Goal: Use online tool/utility: Utilize a website feature to perform a specific function

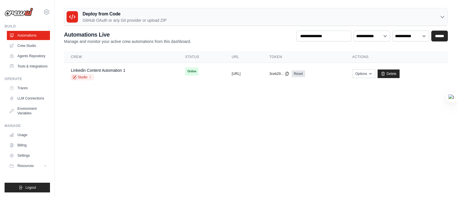
click at [51, 78] on div "[EMAIL_ADDRESS][DOMAIN_NAME] Settings Build Automations" at bounding box center [27, 98] width 55 height 197
click at [53, 16] on div "louisther@gmail.com Settings Build Automations" at bounding box center [27, 98] width 55 height 197
click at [440, 108] on body "louisther@gmail.com Settings Build Automations" at bounding box center [228, 98] width 457 height 197
click at [431, 90] on main "Deploy from Code GitHub OAuth or any Git provider or upload ZIP GitHub OAuth An…" at bounding box center [256, 48] width 402 height 97
click at [33, 46] on link "Crew Studio" at bounding box center [28, 45] width 43 height 9
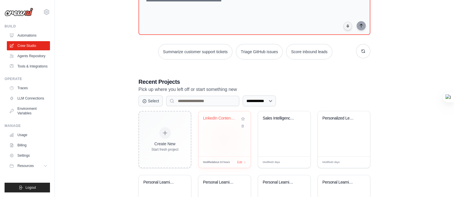
scroll to position [97, 0]
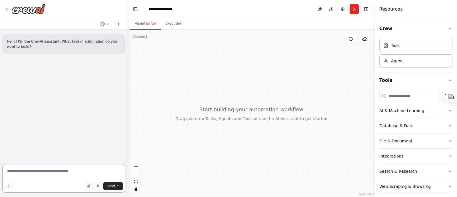
click at [55, 170] on textarea at bounding box center [63, 178] width 123 height 29
click at [59, 174] on textarea at bounding box center [63, 178] width 123 height 29
click at [68, 172] on textarea at bounding box center [63, 178] width 123 height 29
paste textarea "**********"
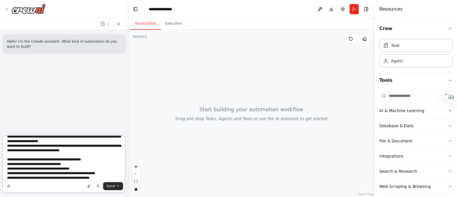
scroll to position [53, 0]
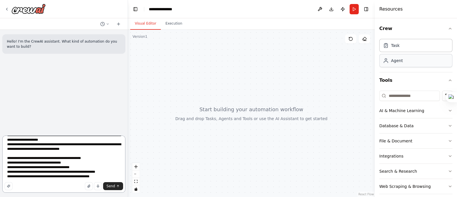
type textarea "**********"
click at [92, 163] on textarea "**********" at bounding box center [63, 163] width 123 height 57
click at [112, 187] on span "Send" at bounding box center [110, 186] width 9 height 5
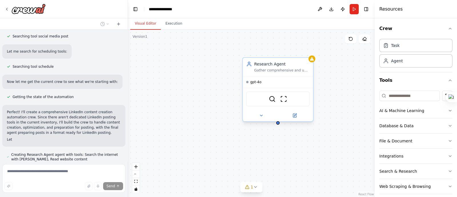
scroll to position [265, 0]
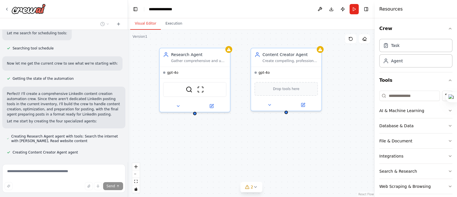
drag, startPoint x: 332, startPoint y: 156, endPoint x: 248, endPoint y: 146, distance: 84.0
click at [248, 146] on div "Research Agent Gather comprehensive and up-to-date information about {company_n…" at bounding box center [251, 113] width 247 height 167
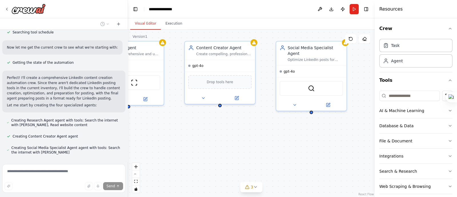
drag, startPoint x: 332, startPoint y: 149, endPoint x: 267, endPoint y: 142, distance: 66.3
click at [267, 142] on div "Research Agent Gather comprehensive and up-to-date information about {company_n…" at bounding box center [251, 113] width 247 height 167
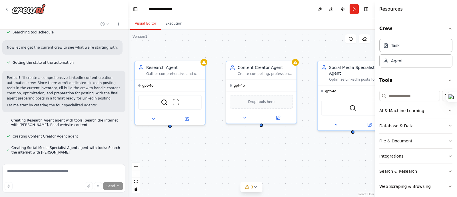
drag, startPoint x: 285, startPoint y: 144, endPoint x: 316, endPoint y: 156, distance: 33.4
click at [316, 156] on div "Research Agent Gather comprehensive and up-to-date information about {company_n…" at bounding box center [251, 113] width 247 height 167
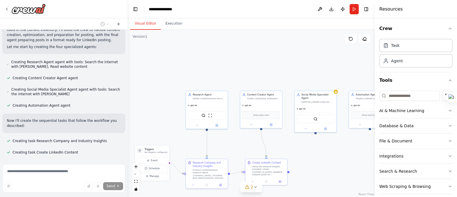
scroll to position [350, 0]
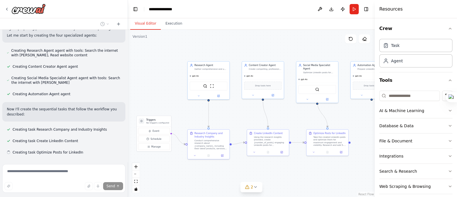
drag, startPoint x: 286, startPoint y: 149, endPoint x: 288, endPoint y: 120, distance: 29.4
click at [288, 120] on div ".deletable-edge-delete-btn { width: 20px; height: 20px; border: 0px solid #ffff…" at bounding box center [251, 113] width 247 height 167
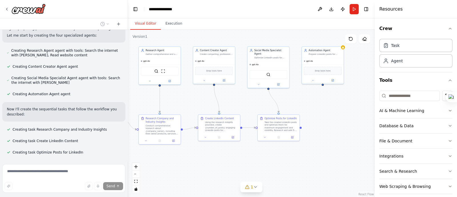
drag, startPoint x: 344, startPoint y: 122, endPoint x: 290, endPoint y: 106, distance: 56.9
click at [290, 106] on div ".deletable-edge-delete-btn { width: 20px; height: 20px; border: 0px solid #ffff…" at bounding box center [251, 113] width 247 height 167
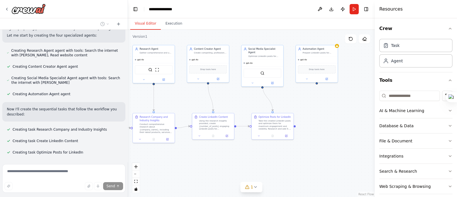
scroll to position [362, 0]
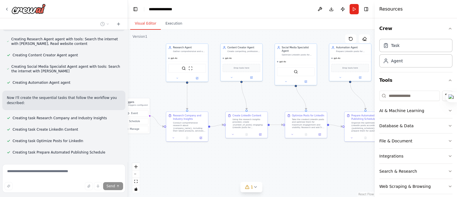
click at [326, 106] on div ".deletable-edge-delete-btn { width: 20px; height: 20px; border: 0px solid #ffff…" at bounding box center [251, 113] width 247 height 167
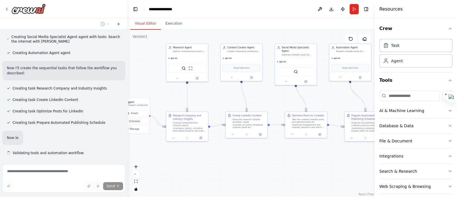
scroll to position [392, 0]
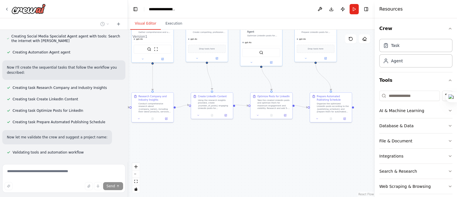
drag, startPoint x: 296, startPoint y: 166, endPoint x: 261, endPoint y: 147, distance: 39.5
click at [261, 147] on div ".deletable-edge-delete-btn { width: 20px; height: 20px; border: 0px solid #ffff…" at bounding box center [251, 113] width 247 height 167
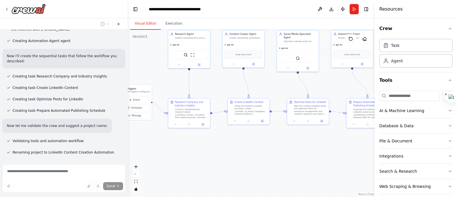
drag, startPoint x: 276, startPoint y: 143, endPoint x: 314, endPoint y: 149, distance: 37.8
click at [314, 149] on div ".deletable-edge-delete-btn { width: 20px; height: 20px; border: 0px solid #ffff…" at bounding box center [251, 113] width 247 height 167
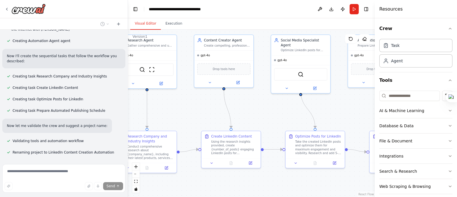
click at [278, 191] on div ".deletable-edge-delete-btn { width: 20px; height: 20px; border: 0px solid #ffff…" at bounding box center [251, 113] width 247 height 167
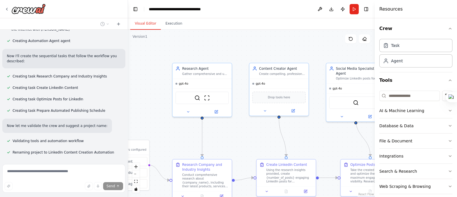
drag, startPoint x: 258, startPoint y: 111, endPoint x: 299, endPoint y: 136, distance: 47.8
click at [313, 140] on div ".deletable-edge-delete-btn { width: 20px; height: 20px; border: 0px solid #ffff…" at bounding box center [251, 113] width 247 height 167
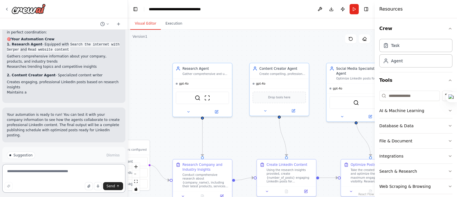
scroll to position [549, 0]
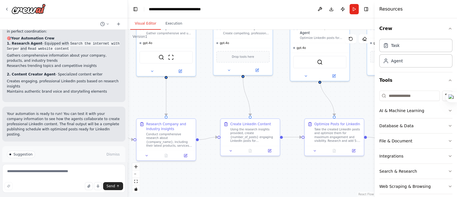
drag, startPoint x: 316, startPoint y: 138, endPoint x: 280, endPoint y: 97, distance: 54.4
click at [280, 97] on div ".deletable-edge-delete-btn { width: 20px; height: 20px; border: 0px solid #ffff…" at bounding box center [251, 113] width 247 height 167
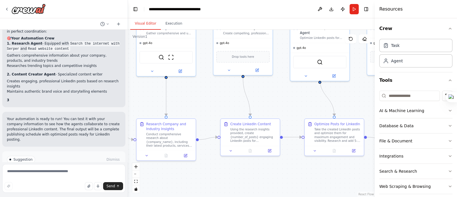
scroll to position [555, 0]
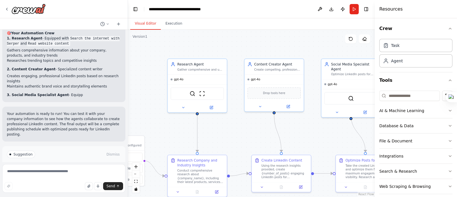
drag, startPoint x: 287, startPoint y: 95, endPoint x: 318, endPoint y: 131, distance: 47.8
click at [318, 131] on div ".deletable-edge-delete-btn { width: 20px; height: 20px; border: 0px solid #ffff…" at bounding box center [251, 113] width 247 height 167
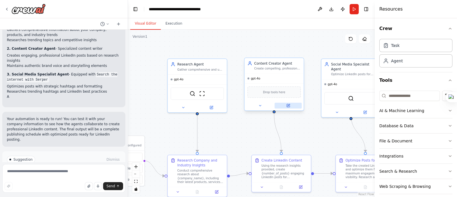
scroll to position [580, 0]
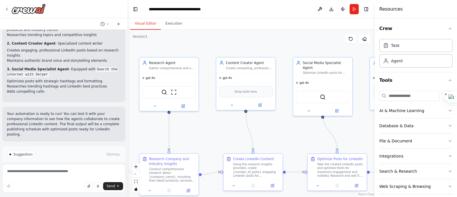
drag, startPoint x: 311, startPoint y: 124, endPoint x: 282, endPoint y: 122, distance: 28.3
click at [282, 122] on div ".deletable-edge-delete-btn { width: 20px; height: 20px; border: 0px solid #ffff…" at bounding box center [251, 113] width 247 height 167
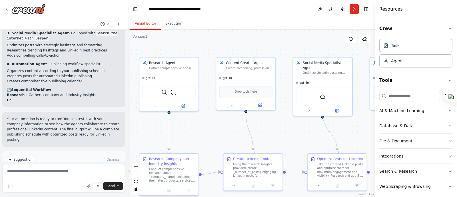
scroll to position [621, 0]
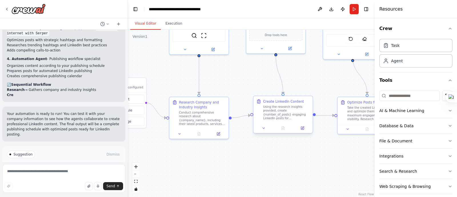
drag, startPoint x: 287, startPoint y: 148, endPoint x: 290, endPoint y: 128, distance: 21.0
click at [318, 92] on div ".deletable-edge-delete-btn { width: 20px; height: 20px; border: 0px solid #ffff…" at bounding box center [251, 113] width 247 height 167
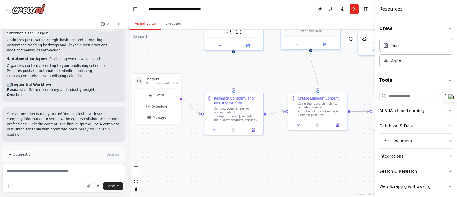
click at [320, 153] on div ".deletable-edge-delete-btn { width: 20px; height: 20px; border: 0px solid #ffff…" at bounding box center [251, 113] width 247 height 167
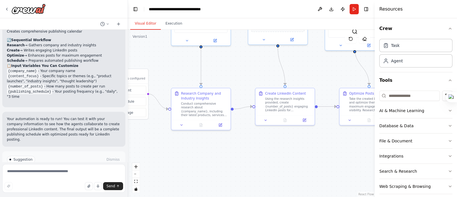
scroll to position [671, 0]
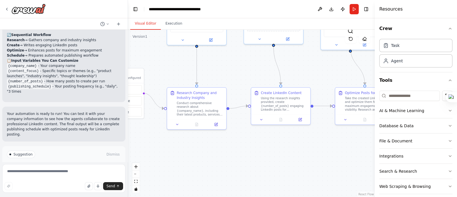
drag, startPoint x: 306, startPoint y: 156, endPoint x: 269, endPoint y: 150, distance: 37.5
click at [269, 150] on div ".deletable-edge-delete-btn { width: 20px; height: 20px; border: 0px solid #ffff…" at bounding box center [251, 113] width 247 height 167
click at [431, 18] on div "Resources" at bounding box center [415, 9] width 82 height 18
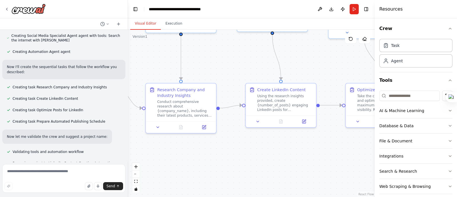
scroll to position [386, 0]
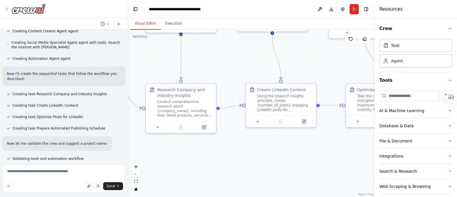
click at [5, 7] on icon at bounding box center [7, 9] width 5 height 5
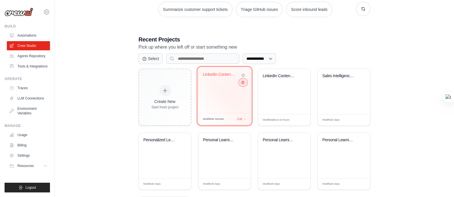
click at [243, 85] on button at bounding box center [242, 82] width 7 height 6
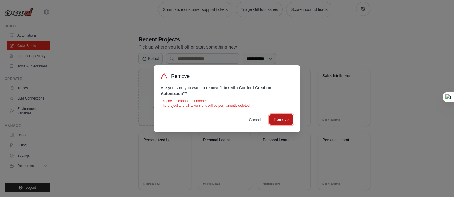
click at [284, 118] on button "Remove" at bounding box center [281, 119] width 24 height 10
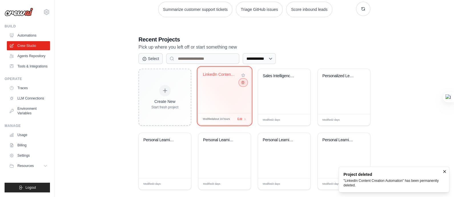
click at [243, 81] on icon at bounding box center [243, 82] width 4 height 4
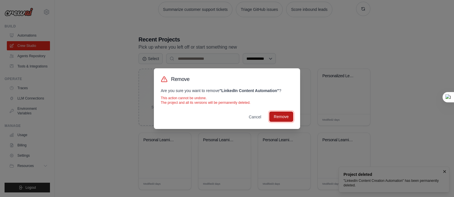
click at [284, 118] on button "Remove" at bounding box center [281, 116] width 24 height 10
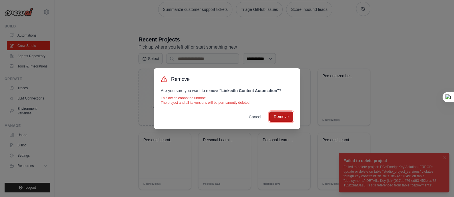
click at [284, 116] on button "Remove" at bounding box center [281, 116] width 24 height 10
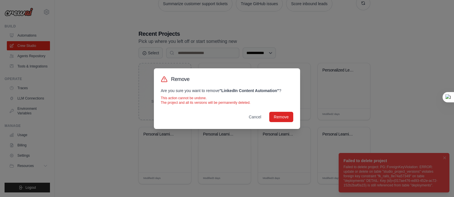
scroll to position [97, 0]
click at [283, 118] on button "Remove" at bounding box center [281, 116] width 24 height 10
click at [256, 117] on button "Cancel" at bounding box center [255, 116] width 22 height 10
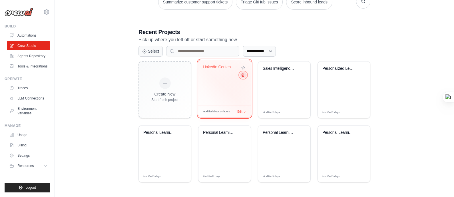
click at [243, 75] on icon at bounding box center [243, 75] width 4 height 4
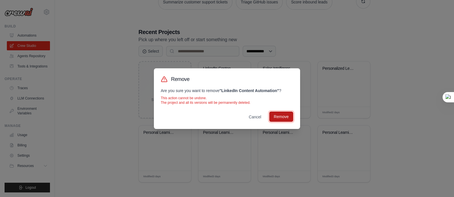
click at [277, 120] on button "Remove" at bounding box center [281, 116] width 24 height 10
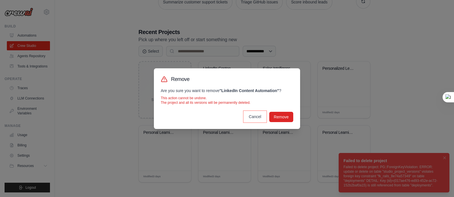
click at [254, 115] on button "Cancel" at bounding box center [255, 116] width 22 height 10
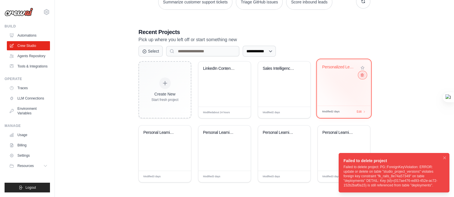
click at [361, 74] on icon at bounding box center [362, 75] width 4 height 4
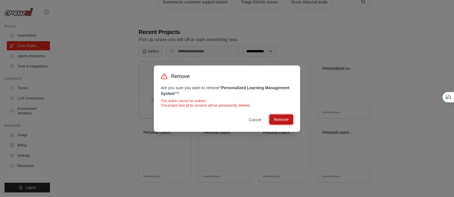
click at [284, 120] on button "Remove" at bounding box center [281, 119] width 24 height 10
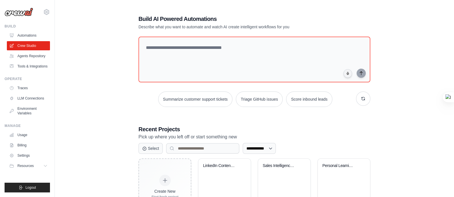
scroll to position [35, 0]
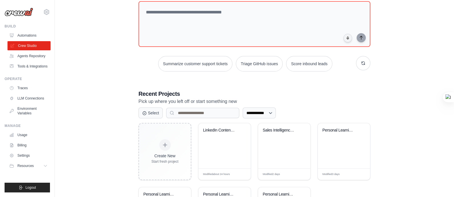
click at [38, 42] on link "Crew Studio" at bounding box center [28, 45] width 43 height 9
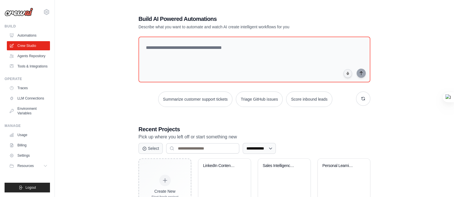
scroll to position [34, 0]
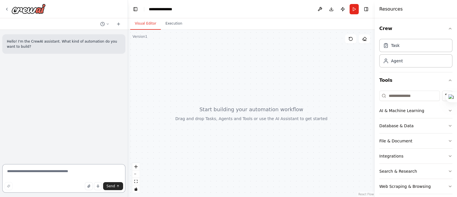
click at [51, 172] on textarea at bounding box center [63, 178] width 123 height 29
click at [10, 92] on div "Hello! I'm the CrewAI assistant. What kind of automation do you want to build?" at bounding box center [64, 96] width 128 height 132
click at [67, 171] on textarea at bounding box center [63, 178] width 123 height 29
paste textarea "**********"
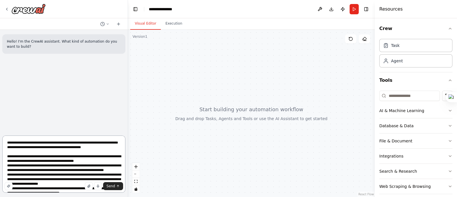
scroll to position [39, 0]
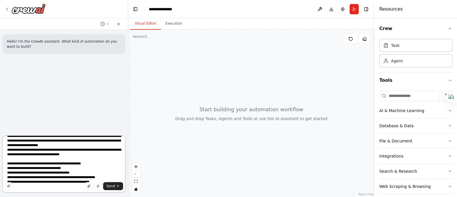
click at [102, 156] on textarea "**********" at bounding box center [63, 163] width 123 height 57
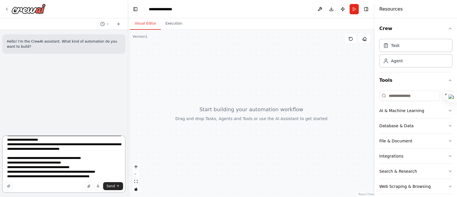
scroll to position [53, 0]
type textarea "**********"
click at [111, 184] on span "Send" at bounding box center [110, 186] width 9 height 5
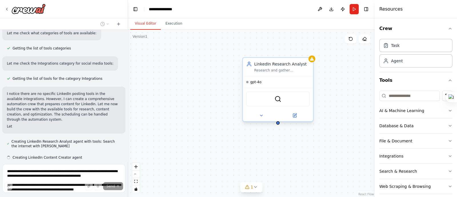
scroll to position [270, 0]
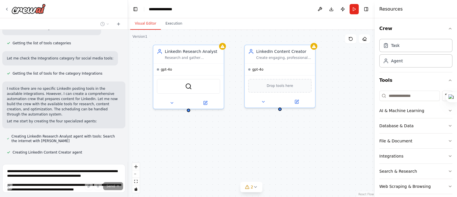
drag, startPoint x: 324, startPoint y: 154, endPoint x: 235, endPoint y: 140, distance: 90.4
click at [235, 140] on div "LinkedIn Research Analyst Research and gather comprehensive insights about {com…" at bounding box center [251, 113] width 247 height 167
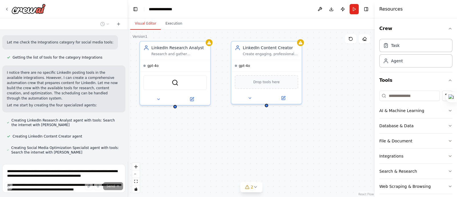
drag, startPoint x: 317, startPoint y: 140, endPoint x: 305, endPoint y: 136, distance: 12.7
click at [305, 136] on div "LinkedIn Research Analyst Research and gather comprehensive insights about {com…" at bounding box center [251, 113] width 247 height 167
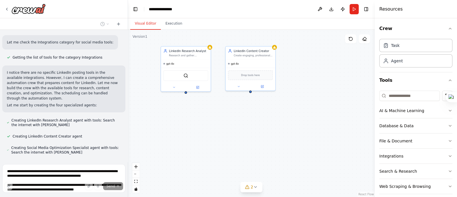
drag, startPoint x: 292, startPoint y: 148, endPoint x: 266, endPoint y: 125, distance: 34.6
click at [266, 125] on div "LinkedIn Research Analyst Research and gather comprehensive insights about {com…" at bounding box center [251, 113] width 247 height 167
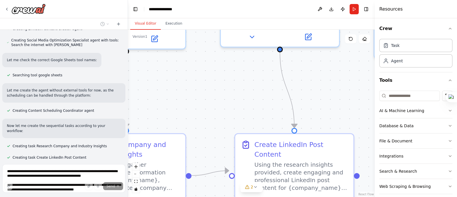
scroll to position [404, 0]
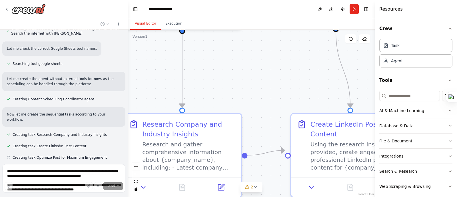
click at [271, 86] on div ".deletable-edge-delete-btn { width: 20px; height: 20px; border: 0px solid #ffff…" at bounding box center [251, 113] width 247 height 167
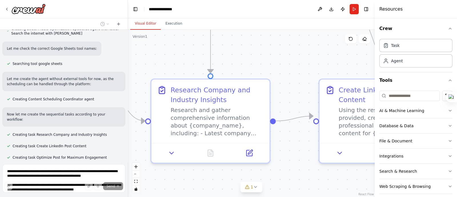
drag, startPoint x: 273, startPoint y: 65, endPoint x: 277, endPoint y: 62, distance: 5.4
click at [277, 62] on div ".deletable-edge-delete-btn { width: 20px; height: 20px; border: 0px solid #ffff…" at bounding box center [251, 113] width 247 height 167
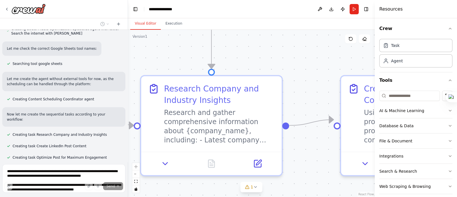
drag, startPoint x: 244, startPoint y: 130, endPoint x: 249, endPoint y: 113, distance: 17.5
click at [246, 140] on div ".deletable-edge-delete-btn { width: 20px; height: 20px; border: 0px solid #ffff…" at bounding box center [251, 113] width 247 height 167
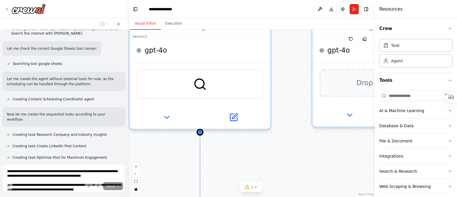
drag, startPoint x: 248, startPoint y: 94, endPoint x: 233, endPoint y: 170, distance: 78.0
click at [233, 170] on div ".deletable-edge-delete-btn { width: 20px; height: 20px; border: 0px solid #ffff…" at bounding box center [251, 113] width 247 height 167
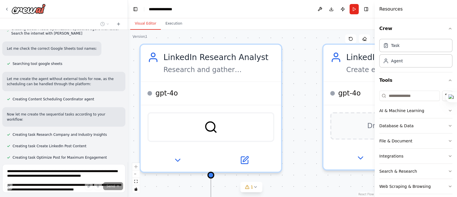
click at [263, 190] on div ".deletable-edge-delete-btn { width: 20px; height: 20px; border: 0px solid #ffff…" at bounding box center [251, 113] width 247 height 167
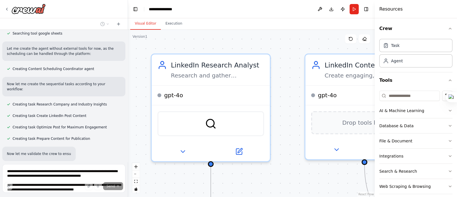
scroll to position [446, 0]
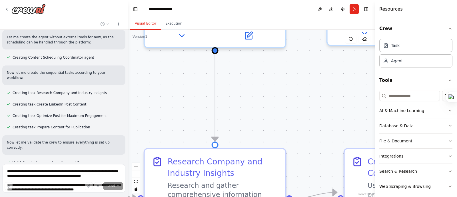
drag, startPoint x: 290, startPoint y: 82, endPoint x: 291, endPoint y: 60, distance: 22.6
click at [291, 60] on div ".deletable-edge-delete-btn { width: 20px; height: 20px; border: 0px solid #ffff…" at bounding box center [251, 113] width 247 height 167
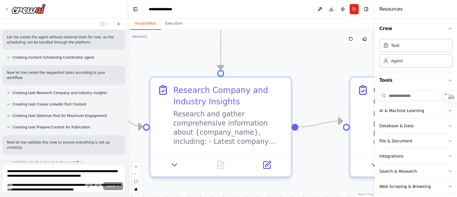
drag, startPoint x: 294, startPoint y: 78, endPoint x: 296, endPoint y: 65, distance: 12.8
click at [296, 65] on div ".deletable-edge-delete-btn { width: 20px; height: 20px; border: 0px solid #ffff…" at bounding box center [251, 113] width 247 height 167
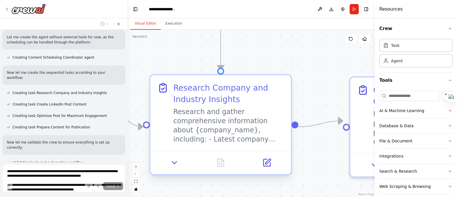
scroll to position [460, 0]
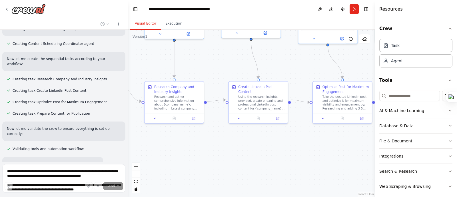
drag, startPoint x: 290, startPoint y: 146, endPoint x: 210, endPoint y: 146, distance: 79.3
click at [210, 146] on div ".deletable-edge-delete-btn { width: 20px; height: 20px; border: 0px solid #ffff…" at bounding box center [251, 113] width 247 height 167
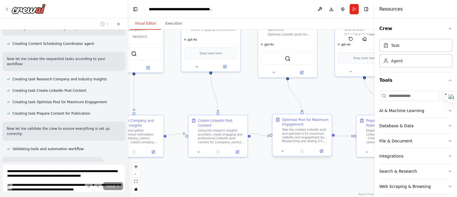
drag, startPoint x: 287, startPoint y: 176, endPoint x: 324, endPoint y: 130, distance: 58.3
click at [273, 189] on div ".deletable-edge-delete-btn { width: 20px; height: 20px; border: 0px solid #ffff…" at bounding box center [251, 113] width 247 height 167
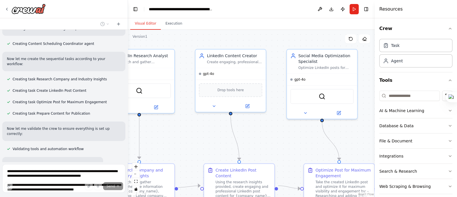
drag, startPoint x: 273, startPoint y: 140, endPoint x: 273, endPoint y: 123, distance: 17.1
click at [274, 139] on div ".deletable-edge-delete-btn { width: 20px; height: 20px; border: 0px solid #ffff…" at bounding box center [251, 113] width 247 height 167
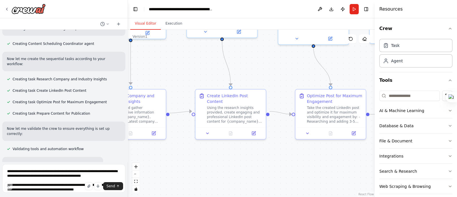
drag, startPoint x: 283, startPoint y: 146, endPoint x: 274, endPoint y: 73, distance: 73.7
click at [274, 73] on div ".deletable-edge-delete-btn { width: 20px; height: 20px; border: 0px solid #ffff…" at bounding box center [251, 113] width 247 height 167
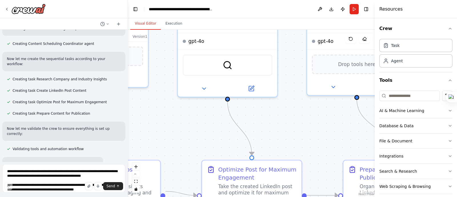
drag, startPoint x: 267, startPoint y: 110, endPoint x: 210, endPoint y: 150, distance: 70.2
click at [210, 150] on div ".deletable-edge-delete-btn { width: 20px; height: 20px; border: 0px solid #ffff…" at bounding box center [251, 113] width 247 height 167
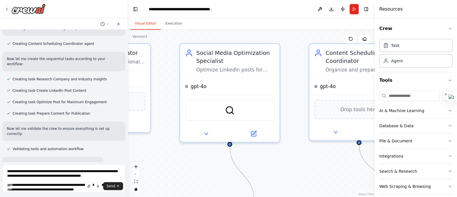
drag, startPoint x: 284, startPoint y: 155, endPoint x: 277, endPoint y: 146, distance: 11.1
click at [285, 158] on div ".deletable-edge-delete-btn { width: 20px; height: 20px; border: 0px solid #ffff…" at bounding box center [251, 113] width 247 height 167
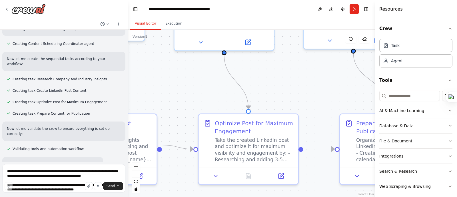
drag, startPoint x: 296, startPoint y: 155, endPoint x: 290, endPoint y: 63, distance: 91.5
click at [290, 63] on div ".deletable-edge-delete-btn { width: 20px; height: 20px; border: 0px solid #ffff…" at bounding box center [251, 113] width 247 height 167
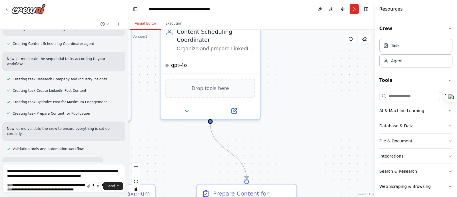
drag, startPoint x: 228, startPoint y: 130, endPoint x: 190, endPoint y: 156, distance: 46.1
click at [190, 156] on div ".deletable-edge-delete-btn { width: 20px; height: 20px; border: 0px solid #ffff…" at bounding box center [251, 113] width 247 height 167
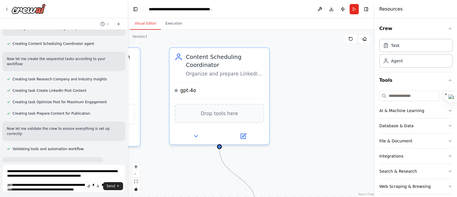
drag, startPoint x: 269, startPoint y: 104, endPoint x: 278, endPoint y: 129, distance: 26.7
click at [278, 129] on div ".deletable-edge-delete-btn { width: 20px; height: 20px; border: 0px solid #ffff…" at bounding box center [251, 113] width 247 height 167
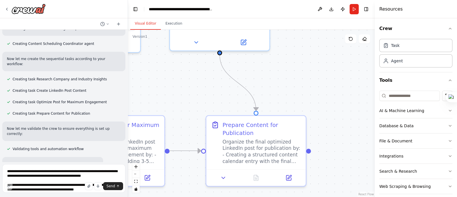
drag, startPoint x: 304, startPoint y: 124, endPoint x: 304, endPoint y: 30, distance: 94.2
click at [304, 30] on div ".deletable-edge-delete-btn { width: 20px; height: 20px; border: 0px solid #ffff…" at bounding box center [251, 113] width 247 height 167
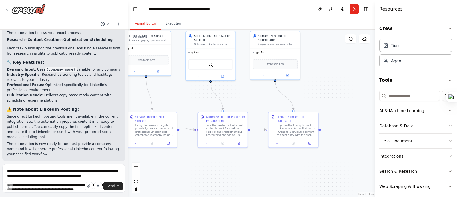
scroll to position [735, 0]
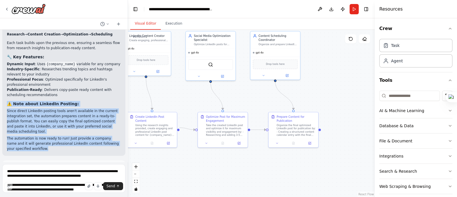
drag, startPoint x: 31, startPoint y: 108, endPoint x: 33, endPoint y: 80, distance: 28.0
click at [8, 68] on div "✅ LinkedIn Content Creation Automation Crew Successfully Built! I've created yo…" at bounding box center [64, 36] width 114 height 230
click at [47, 136] on p "The automation is now ready to run! Just provide a company name and it will gen…" at bounding box center [64, 143] width 114 height 15
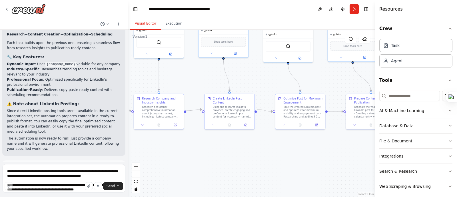
drag, startPoint x: 287, startPoint y: 154, endPoint x: 309, endPoint y: 159, distance: 22.8
click at [309, 159] on div ".deletable-edge-delete-btn { width: 20px; height: 20px; border: 0px solid #ffff…" at bounding box center [251, 113] width 247 height 167
click at [441, 42] on div "Task" at bounding box center [415, 45] width 73 height 13
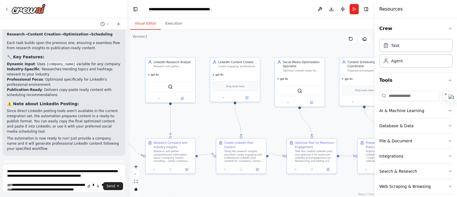
drag, startPoint x: 203, startPoint y: 112, endPoint x: 205, endPoint y: 117, distance: 4.7
click at [205, 117] on div ".deletable-edge-delete-btn { width: 20px; height: 20px; border: 0px solid #ffff…" at bounding box center [251, 113] width 247 height 167
click at [171, 65] on div "Research and gather comprehensive insights about {company_name}, its products, …" at bounding box center [173, 65] width 39 height 3
click at [177, 67] on div "Research and gather comprehensive insights about {company_name}, its products, …" at bounding box center [173, 65] width 39 height 3
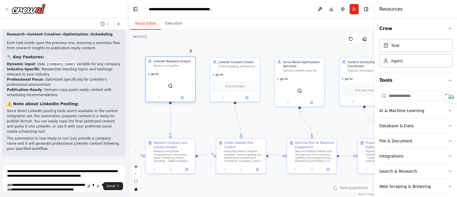
click at [177, 67] on div "Research and gather comprehensive insights about {company_name}, its products, …" at bounding box center [173, 65] width 39 height 3
drag, startPoint x: 177, startPoint y: 67, endPoint x: 166, endPoint y: 69, distance: 11.6
click at [166, 69] on div "LinkedIn Research Analyst Research and gather comprehensive insights about {com…" at bounding box center [171, 63] width 50 height 13
click at [161, 81] on div "SerperDevTool" at bounding box center [170, 85] width 45 height 11
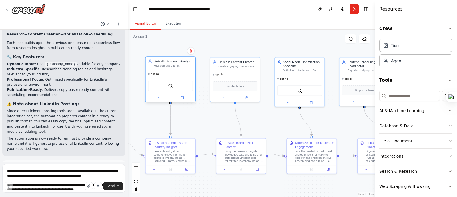
click at [158, 101] on div "LinkedIn Research Analyst Research and gather comprehensive insights about {com…" at bounding box center [170, 79] width 51 height 46
click at [182, 99] on button at bounding box center [182, 97] width 23 height 5
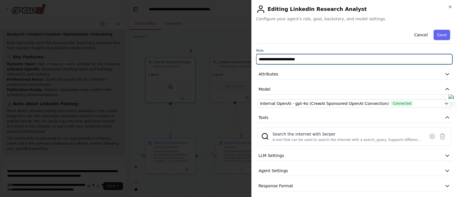
drag, startPoint x: 311, startPoint y: 57, endPoint x: 241, endPoint y: 61, distance: 69.7
click at [241, 61] on body "Hello! I'm the CrewAI assistant. What kind of automation do you want to build? …" at bounding box center [228, 98] width 457 height 197
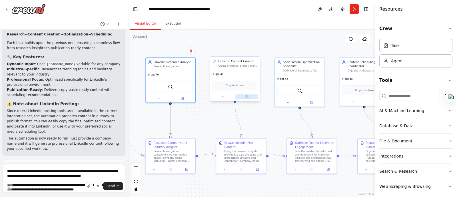
click at [247, 99] on button at bounding box center [246, 96] width 23 height 5
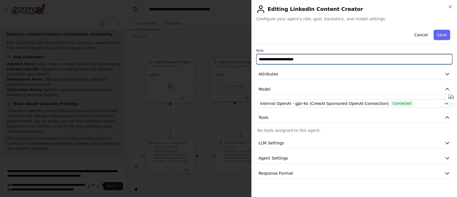
click at [315, 58] on input "**********" at bounding box center [354, 59] width 196 height 10
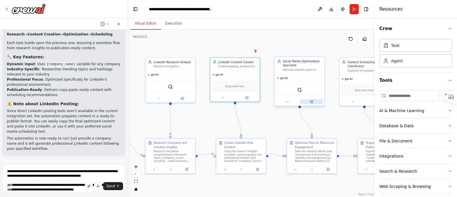
click at [312, 102] on icon at bounding box center [311, 101] width 2 height 2
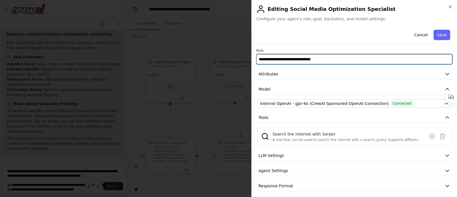
drag, startPoint x: 330, startPoint y: 60, endPoint x: 248, endPoint y: 61, distance: 81.3
click at [248, 61] on body "Hello! I'm the CrewAI assistant. What kind of automation do you want to build? …" at bounding box center [228, 98] width 457 height 197
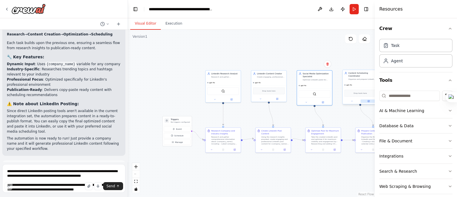
click at [365, 100] on button at bounding box center [368, 100] width 16 height 3
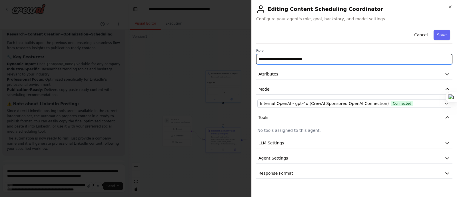
click at [331, 59] on input "**********" at bounding box center [354, 59] width 196 height 10
